Goal: Task Accomplishment & Management: Use online tool/utility

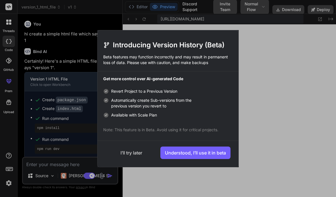
scroll to position [206, 0]
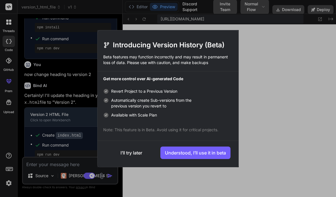
click at [261, 94] on div "Introducing Version History (Beta) Beta features may function incorrectly and m…" at bounding box center [168, 98] width 336 height 197
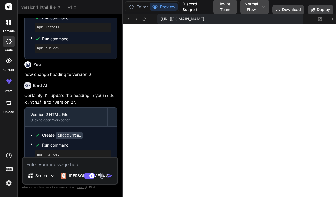
click at [8, 182] on img at bounding box center [9, 183] width 10 height 10
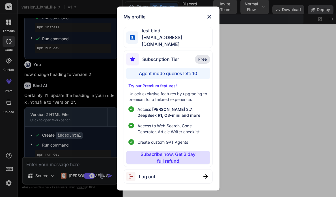
click at [8, 182] on div "My profile test bind testbind2@mailinator.com Subscription Tier Free Agent mode…" at bounding box center [168, 98] width 336 height 197
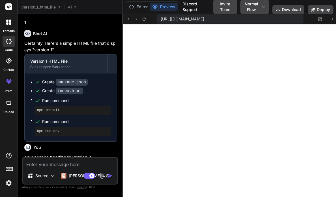
scroll to position [101, 0]
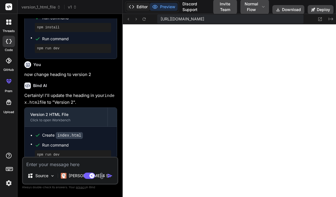
click at [142, 9] on button "Editor" at bounding box center [139, 7] width 24 height 8
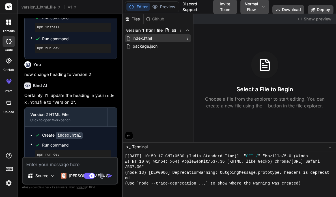
click at [133, 36] on span "index.html" at bounding box center [142, 38] width 20 height 7
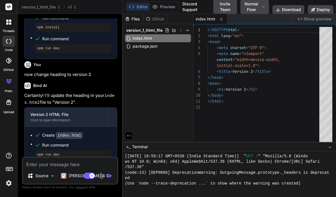
type textarea "x"
click at [247, 89] on div "<!DOCTYPE html > < html lang = "en" > < head > < meta charset = "UTF-8" > < met…" at bounding box center [265, 86] width 115 height 118
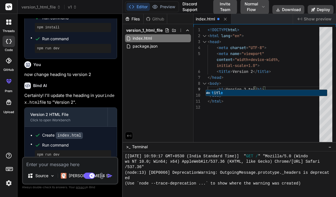
type textarea "<h1>Version 2 test</h1> </body> </html>"
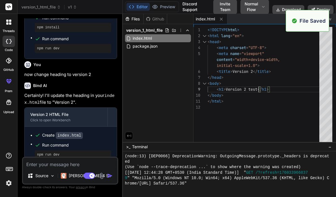
scroll to position [223, 0]
type textarea "x"
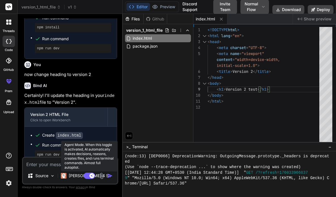
type textarea "<h1>Version 2 test</h1> </body> </html>"
click at [89, 173] on rect at bounding box center [89, 175] width 11 height 6
type textarea "x"
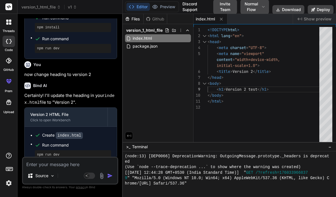
click at [57, 161] on textarea at bounding box center [70, 162] width 95 height 10
type textarea "n"
type textarea "x"
type textarea "no"
type textarea "x"
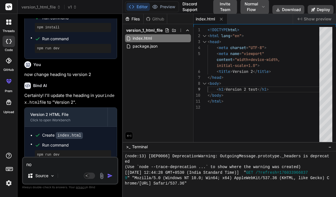
type textarea "now"
type textarea "x"
type textarea "now"
type textarea "x"
type textarea "now c"
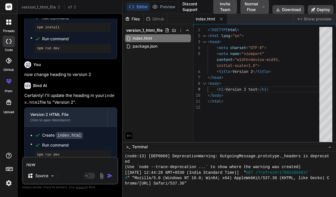
type textarea "x"
type textarea "now ch"
type textarea "x"
type textarea "now cha"
type textarea "x"
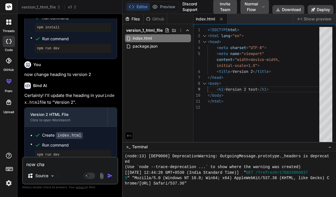
type textarea "now chan"
type textarea "x"
type textarea "now [PERSON_NAME]"
type textarea "x"
type textarea "now change"
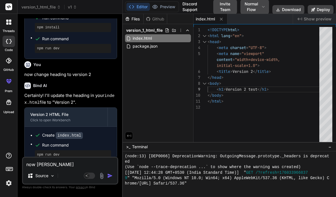
type textarea "x"
type textarea "now change"
type textarea "x"
type textarea "now change h"
type textarea "x"
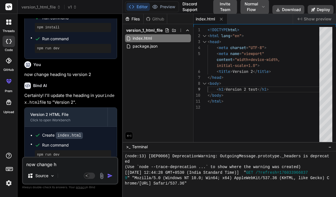
type textarea "now change he"
type textarea "x"
type textarea "now change hea"
type textarea "x"
type textarea "now change head"
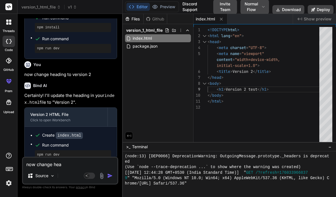
type textarea "x"
type textarea "now change heado"
type textarea "x"
type textarea "now change headon"
type textarea "x"
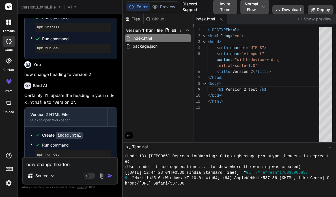
type textarea "now change heado"
type textarea "x"
type textarea "now change head"
type textarea "x"
type textarea "now change headi"
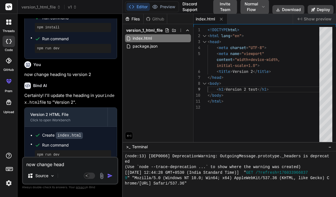
type textarea "x"
type textarea "now change headin"
type textarea "x"
type textarea "now change heading"
type textarea "x"
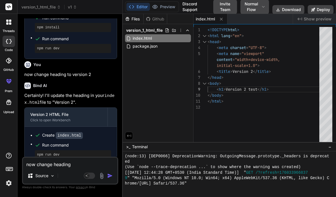
type textarea "now change heading"
type textarea "x"
type textarea "now change heading t"
type textarea "x"
type textarea "now change heading to"
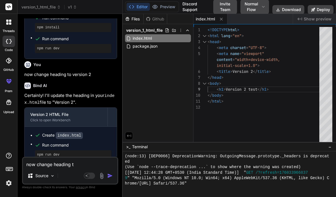
type textarea "x"
type textarea "now change heading to"
type textarea "x"
type textarea "now change heading to v"
type textarea "x"
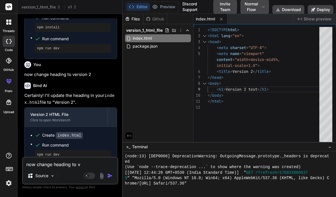
type textarea "now change heading to ve"
type textarea "x"
type textarea "now change heading to ver"
type textarea "x"
type textarea "now change heading to vers"
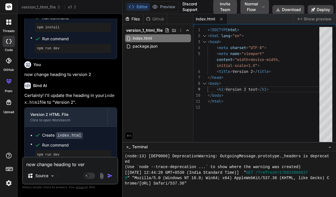
type textarea "x"
type textarea "now change heading to versi"
type textarea "x"
type textarea "now change heading to versio"
type textarea "x"
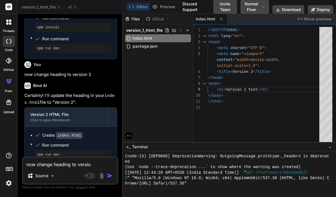
type textarea "now change heading to version"
type textarea "x"
type textarea "now change heading to version"
type textarea "x"
type textarea "now change heading to version t"
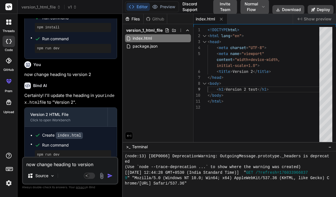
type textarea "x"
type textarea "now change heading to version th"
type textarea "x"
type textarea "now change heading to version thr"
type textarea "x"
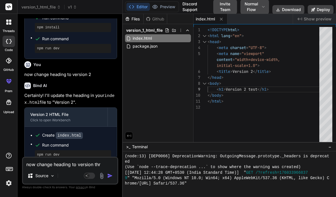
type textarea "now change heading to version thre"
type textarea "x"
type textarea "now change heading to version three"
type textarea "x"
type textarea "now change heading to version three"
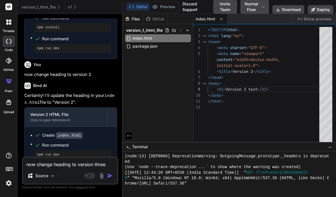
type textarea "x"
type textarea "now change heading to version three"
click at [109, 175] on img "button" at bounding box center [110, 176] width 6 height 6
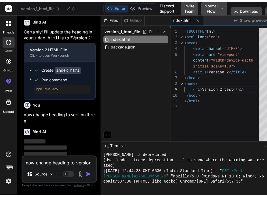
scroll to position [228, 0]
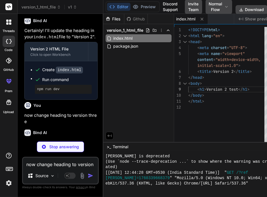
type textarea "x"
type textarea "<h1>Version 3</h1> </body> </html>"
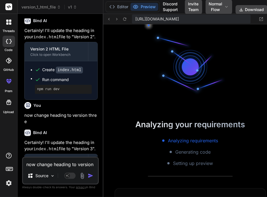
scroll to position [456, 0]
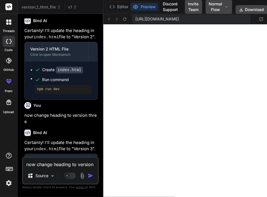
click at [7, 185] on img at bounding box center [9, 183] width 10 height 10
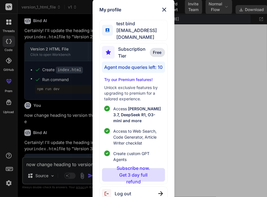
click at [197, 71] on div "My profile test bind testbind2@mailinator.com Subscription Tier Free Agent mode…" at bounding box center [133, 98] width 267 height 197
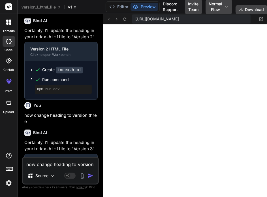
drag, startPoint x: 73, startPoint y: 2, endPoint x: 73, endPoint y: 5, distance: 3.4
click at [73, 5] on header "version_1_html_file v1 Created with Pixso." at bounding box center [61, 7] width 86 height 14
click at [73, 5] on span "v1" at bounding box center [72, 7] width 9 height 6
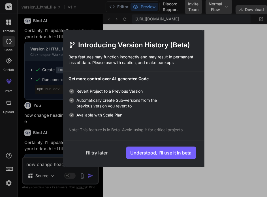
click at [99, 155] on button "I’ll try later" at bounding box center [97, 152] width 52 height 12
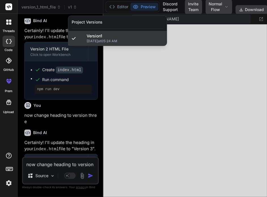
click at [123, 44] on div "Version 1 10/13/2025 at 05:24 AM" at bounding box center [117, 38] width 99 height 15
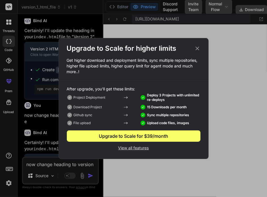
type textarea "x"
click at [116, 134] on div "Upgrade to Scale for $39/month" at bounding box center [134, 136] width 134 height 7
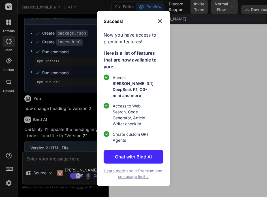
scroll to position [212, 0]
click at [159, 29] on div "Success! Now you have access to premium features! Here is a list of features th…" at bounding box center [133, 98] width 73 height 175
click at [159, 25] on img at bounding box center [160, 21] width 7 height 7
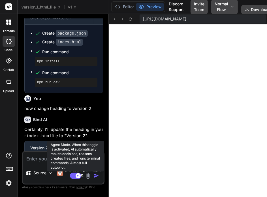
click at [77, 176] on icon at bounding box center [78, 175] width 3 height 3
type textarea "x"
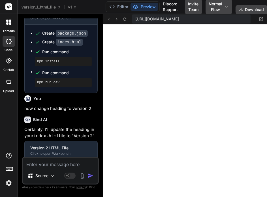
click at [46, 167] on textarea at bounding box center [60, 162] width 75 height 10
type textarea "n"
type textarea "x"
type textarea "no"
type textarea "x"
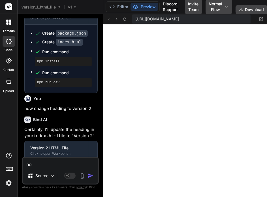
type textarea "now"
type textarea "x"
type textarea "now"
type textarea "x"
type textarea "now c"
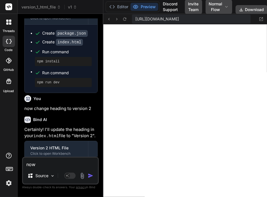
type textarea "x"
type textarea "now ch"
type textarea "x"
type textarea "now cha"
type textarea "x"
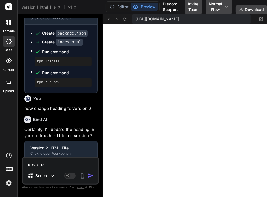
type textarea "now chan"
type textarea "x"
type textarea "now [PERSON_NAME]"
type textarea "x"
type textarea "now change"
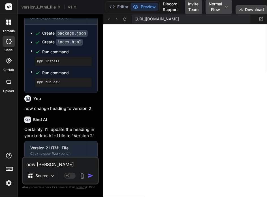
type textarea "x"
type textarea "now change"
type textarea "x"
type textarea "now change h"
type textarea "x"
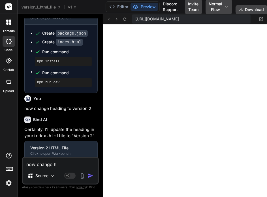
type textarea "now change he"
type textarea "x"
type textarea "now change hea"
type textarea "x"
type textarea "now change head"
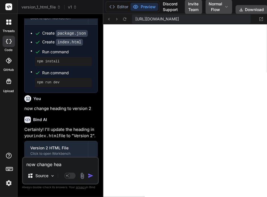
type textarea "x"
type textarea "now change headi"
type textarea "x"
type textarea "now change headin"
type textarea "x"
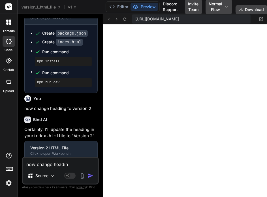
type textarea "now change heading"
type textarea "x"
type textarea "now change heading"
type textarea "x"
type textarea "now change heading t"
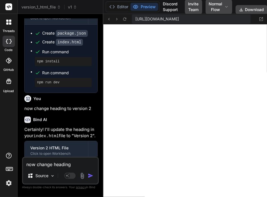
type textarea "x"
type textarea "now change heading to"
type textarea "x"
type textarea "now change heading to"
type textarea "x"
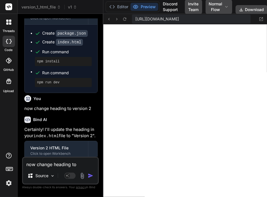
type textarea "now change heading to v"
type textarea "x"
type textarea "now change heading to ve"
type textarea "x"
type textarea "now change heading to ver"
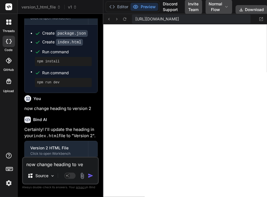
type textarea "x"
type textarea "now change heading to versi"
type textarea "x"
type textarea "now change heading to versio"
type textarea "x"
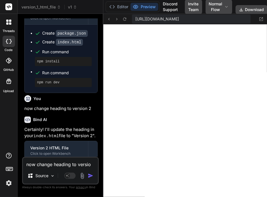
type textarea "now change heading to version"
type textarea "x"
type textarea "now change heading to version"
type textarea "x"
type textarea "now change heading to version 4"
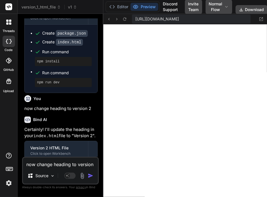
type textarea "x"
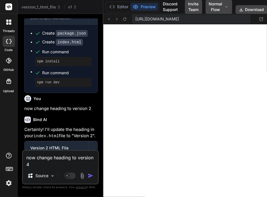
type textarea "now change heading to version 4"
click at [93, 174] on img "button" at bounding box center [91, 176] width 6 height 6
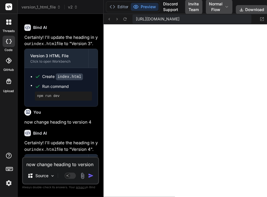
scroll to position [277, 0]
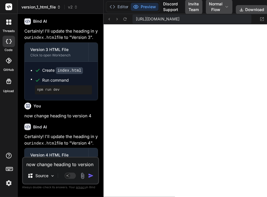
type textarea "x"
